Goal: Information Seeking & Learning: Compare options

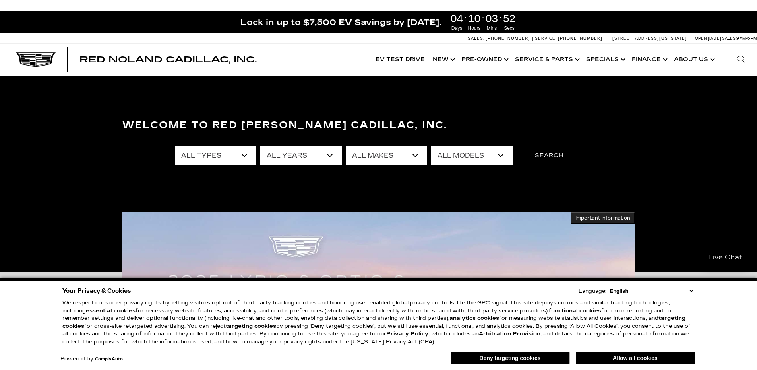
drag, startPoint x: 632, startPoint y: 356, endPoint x: 614, endPoint y: 339, distance: 24.7
click at [632, 356] on button "Allow all cookies" at bounding box center [635, 358] width 119 height 12
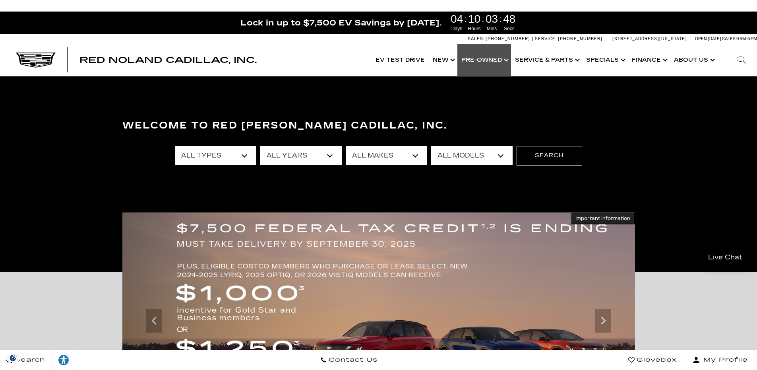
click at [496, 59] on link "Show Pre-Owned" at bounding box center [485, 60] width 54 height 32
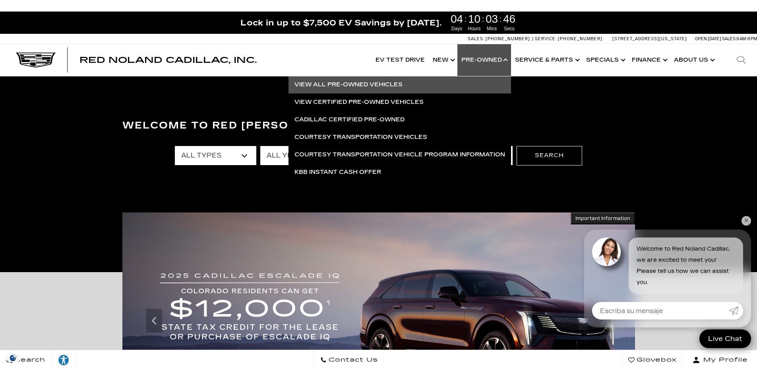
click at [356, 85] on link "View All Pre-Owned Vehicles" at bounding box center [400, 84] width 223 height 17
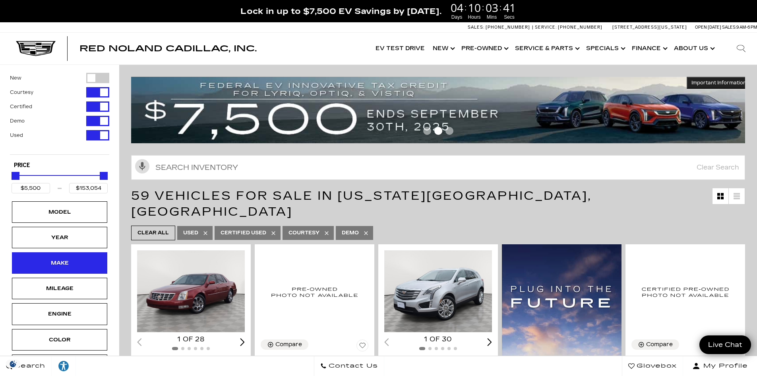
click at [79, 259] on div "Make" at bounding box center [60, 262] width 40 height 9
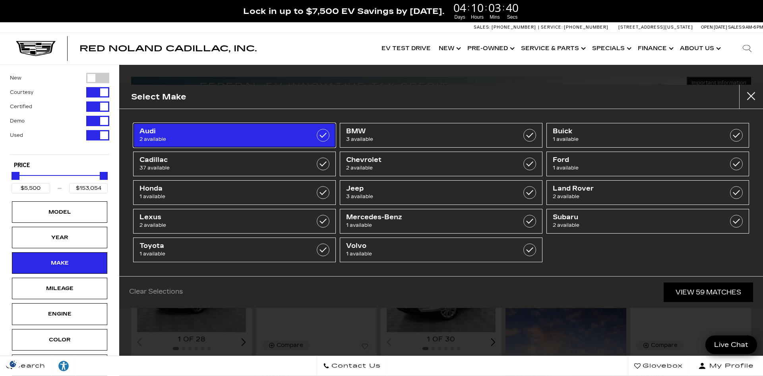
click at [257, 127] on link "Audi 2 available" at bounding box center [234, 135] width 203 height 25
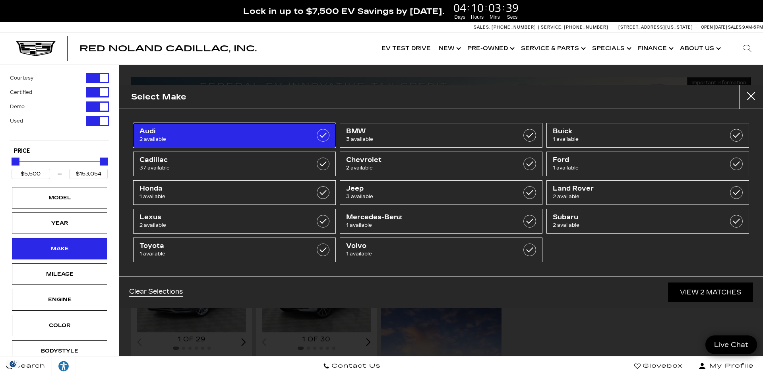
type input "$11,000"
type input "$61,500"
checkbox input "true"
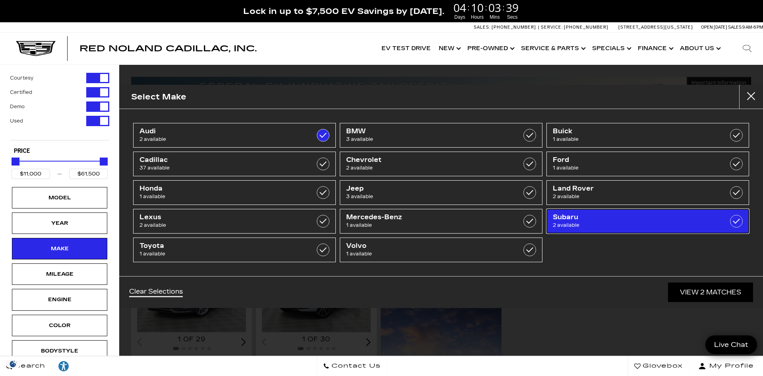
click at [609, 226] on span "2 available" at bounding box center [633, 225] width 161 height 8
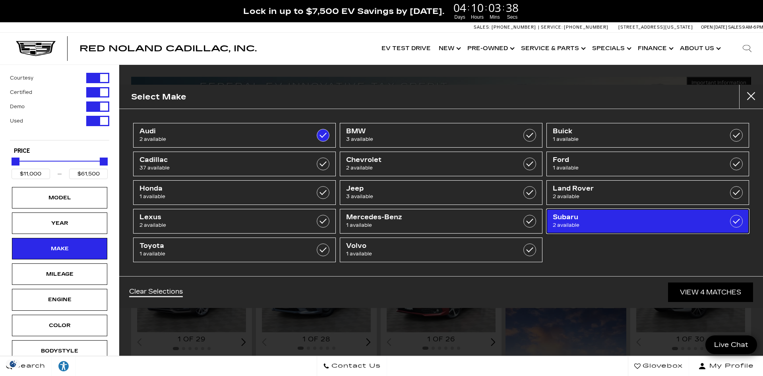
checkbox input "true"
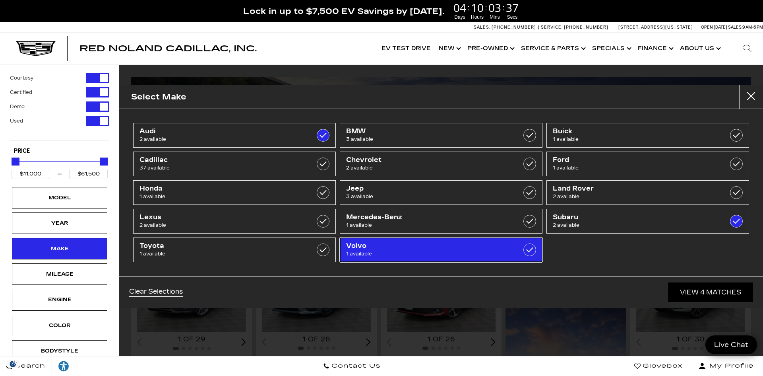
click at [394, 252] on span "1 available" at bounding box center [426, 254] width 161 height 8
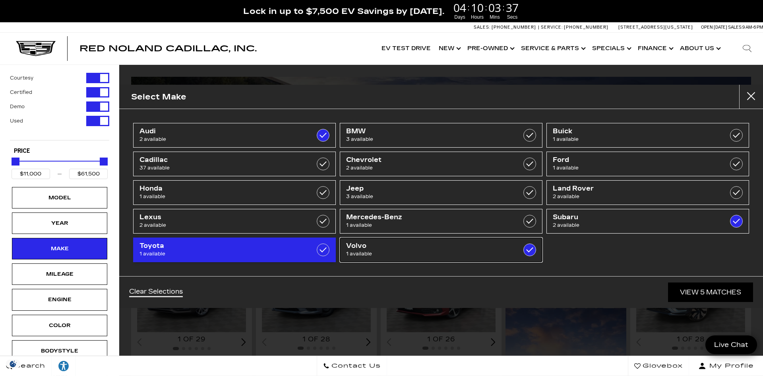
checkbox input "true"
click at [239, 251] on span "1 available" at bounding box center [220, 254] width 161 height 8
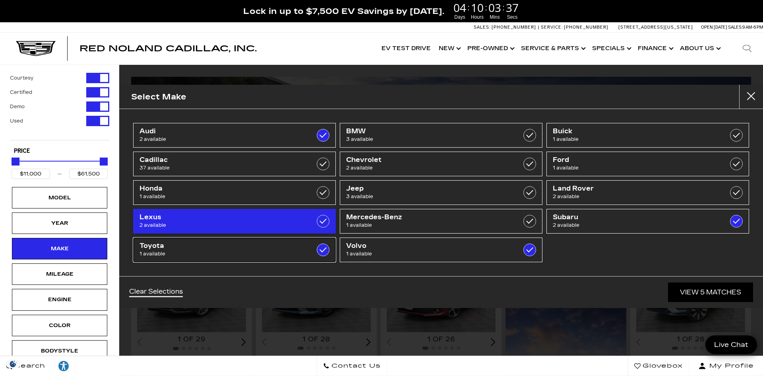
checkbox input "true"
click at [222, 215] on span "Lexus" at bounding box center [220, 217] width 161 height 8
checkbox input "true"
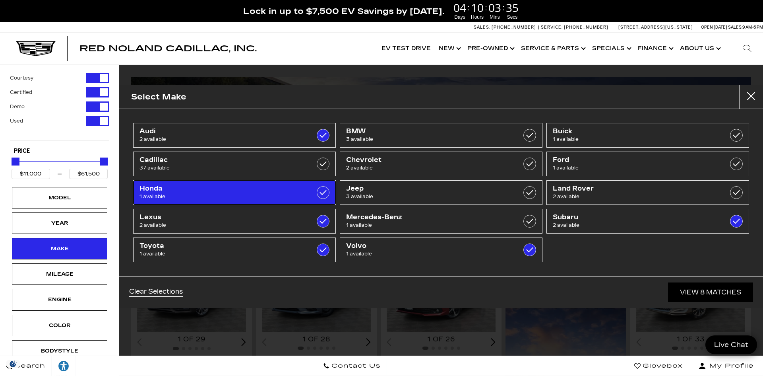
click at [225, 198] on span "1 available" at bounding box center [220, 196] width 161 height 8
checkbox input "true"
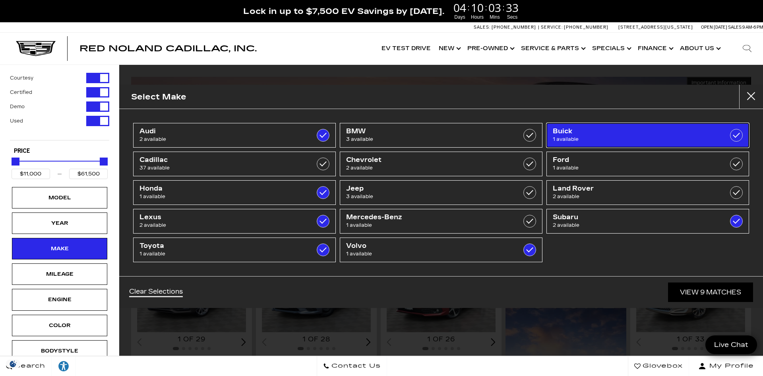
click at [626, 138] on span "1 available" at bounding box center [633, 139] width 161 height 8
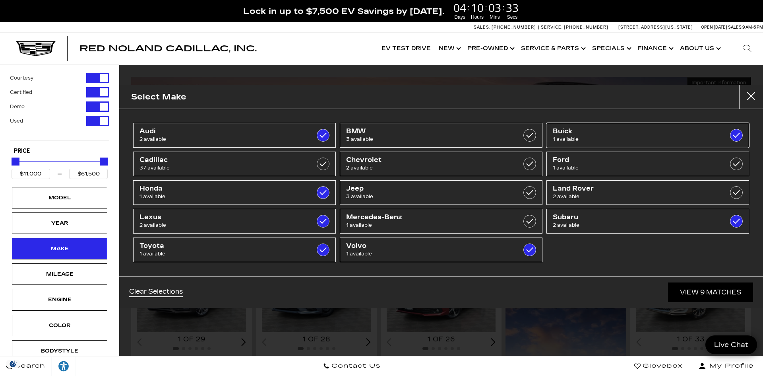
checkbox input "true"
click at [704, 285] on link "View 10 Matches" at bounding box center [708, 291] width 89 height 19
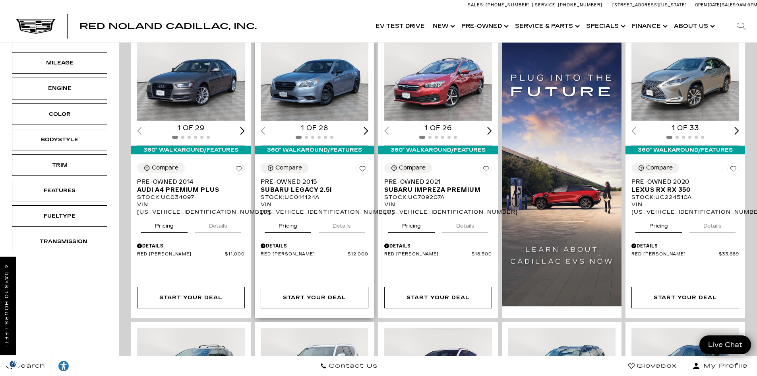
scroll to position [199, 0]
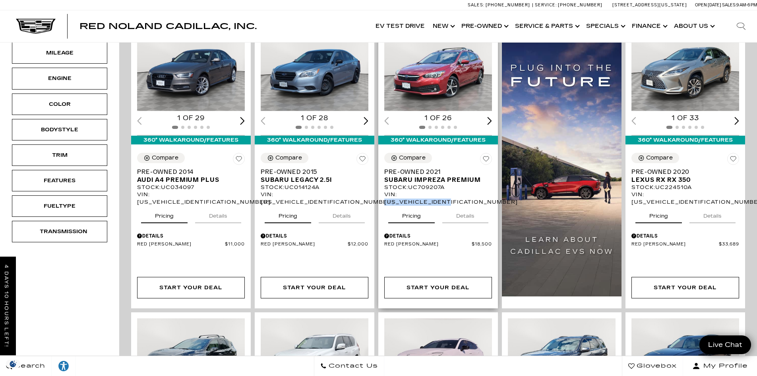
drag, startPoint x: 402, startPoint y: 179, endPoint x: 471, endPoint y: 179, distance: 69.6
click at [471, 191] on div "VIN: [US_VEHICLE_IDENTIFICATION_NUMBER]" at bounding box center [438, 198] width 108 height 14
copy div "[US_VEHICLE_IDENTIFICATION_NUMBER]"
click at [466, 206] on button "Details" at bounding box center [465, 214] width 46 height 17
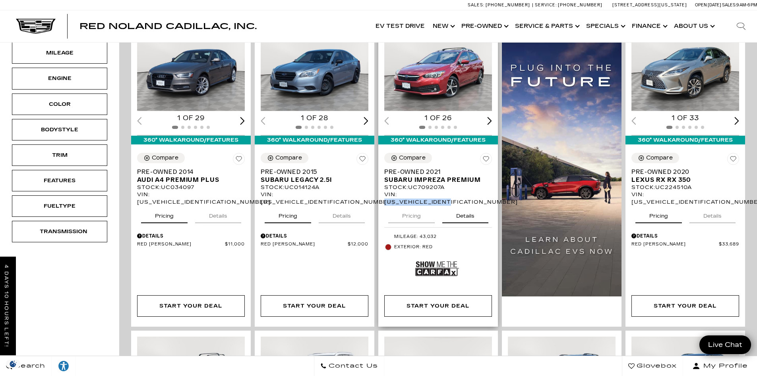
click at [424, 206] on button "Pricing" at bounding box center [411, 214] width 47 height 17
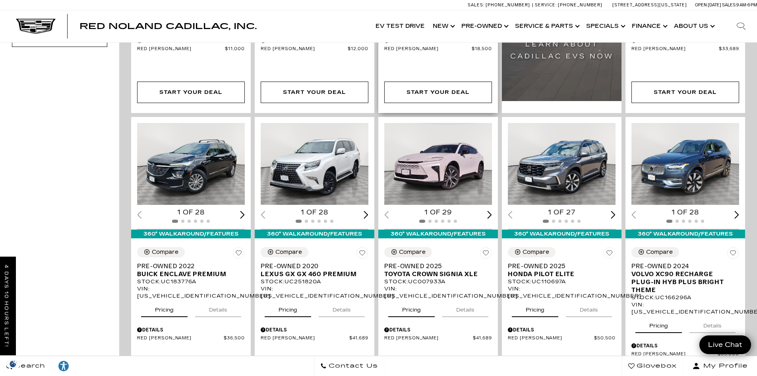
scroll to position [397, 0]
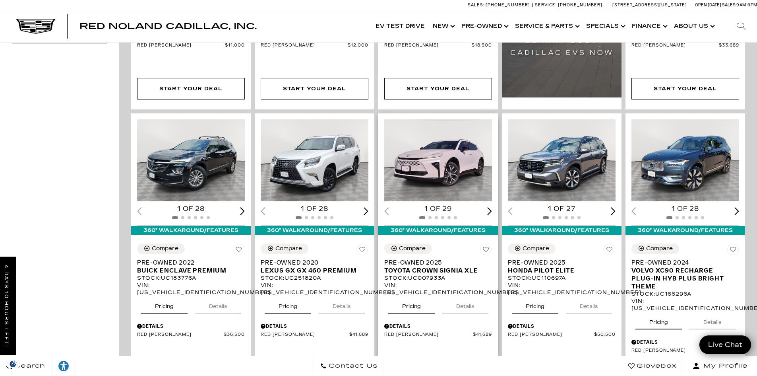
click at [466, 296] on button "Details" at bounding box center [465, 304] width 46 height 17
click at [415, 296] on button "Pricing" at bounding box center [411, 304] width 47 height 17
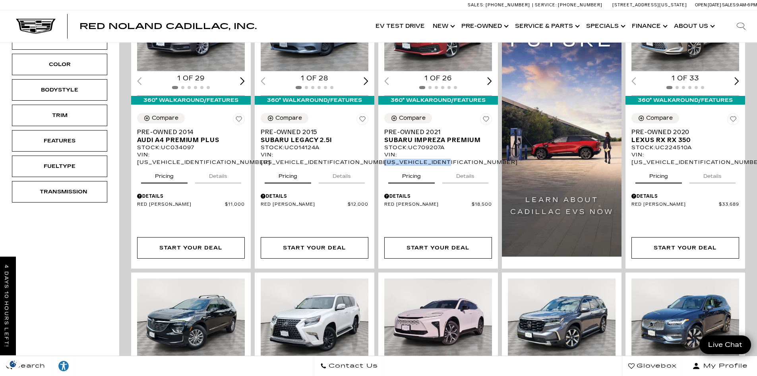
scroll to position [477, 0]
